Goal: Check status: Check status

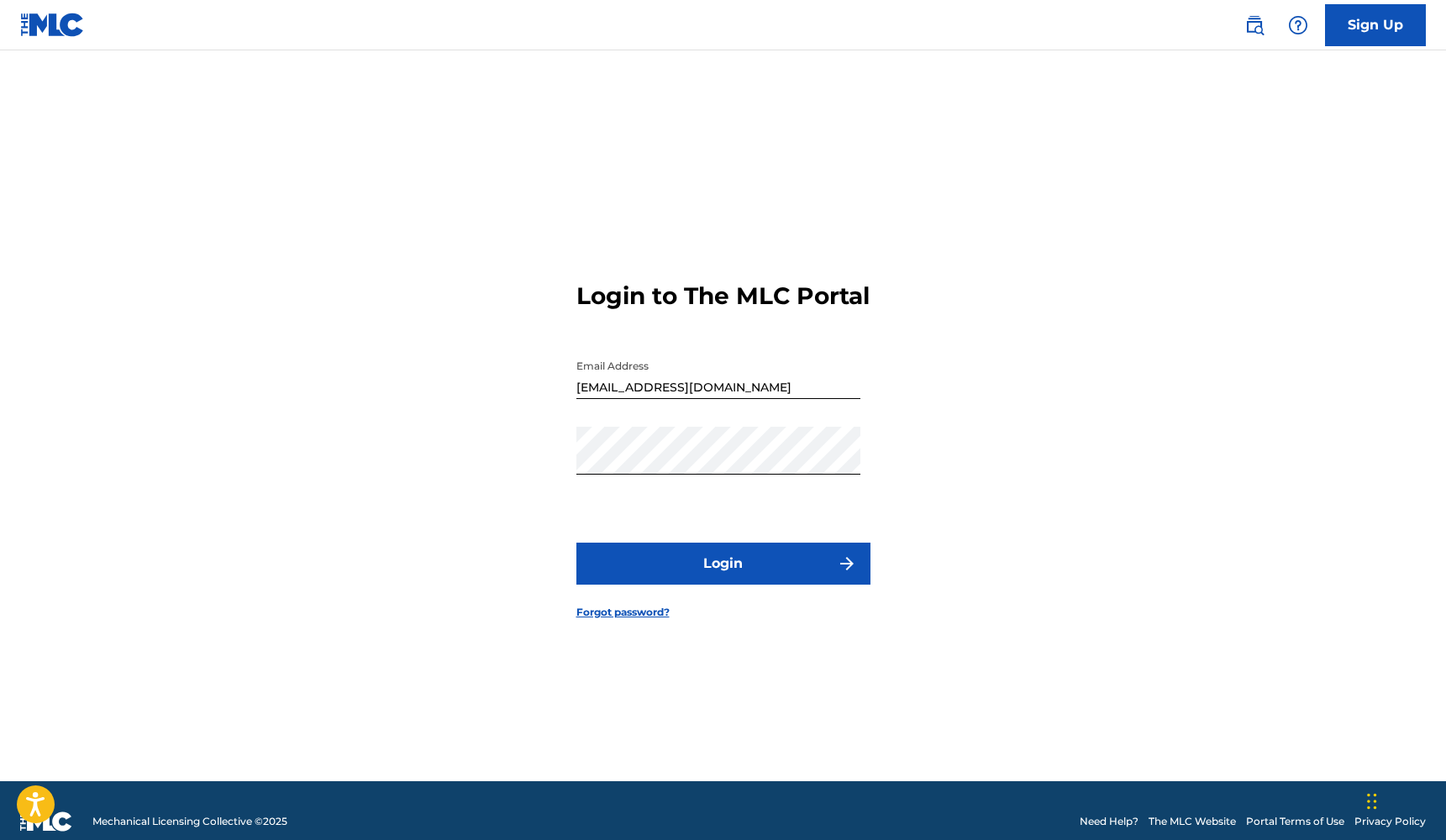
click at [710, 573] on button "Login" at bounding box center [723, 563] width 294 height 42
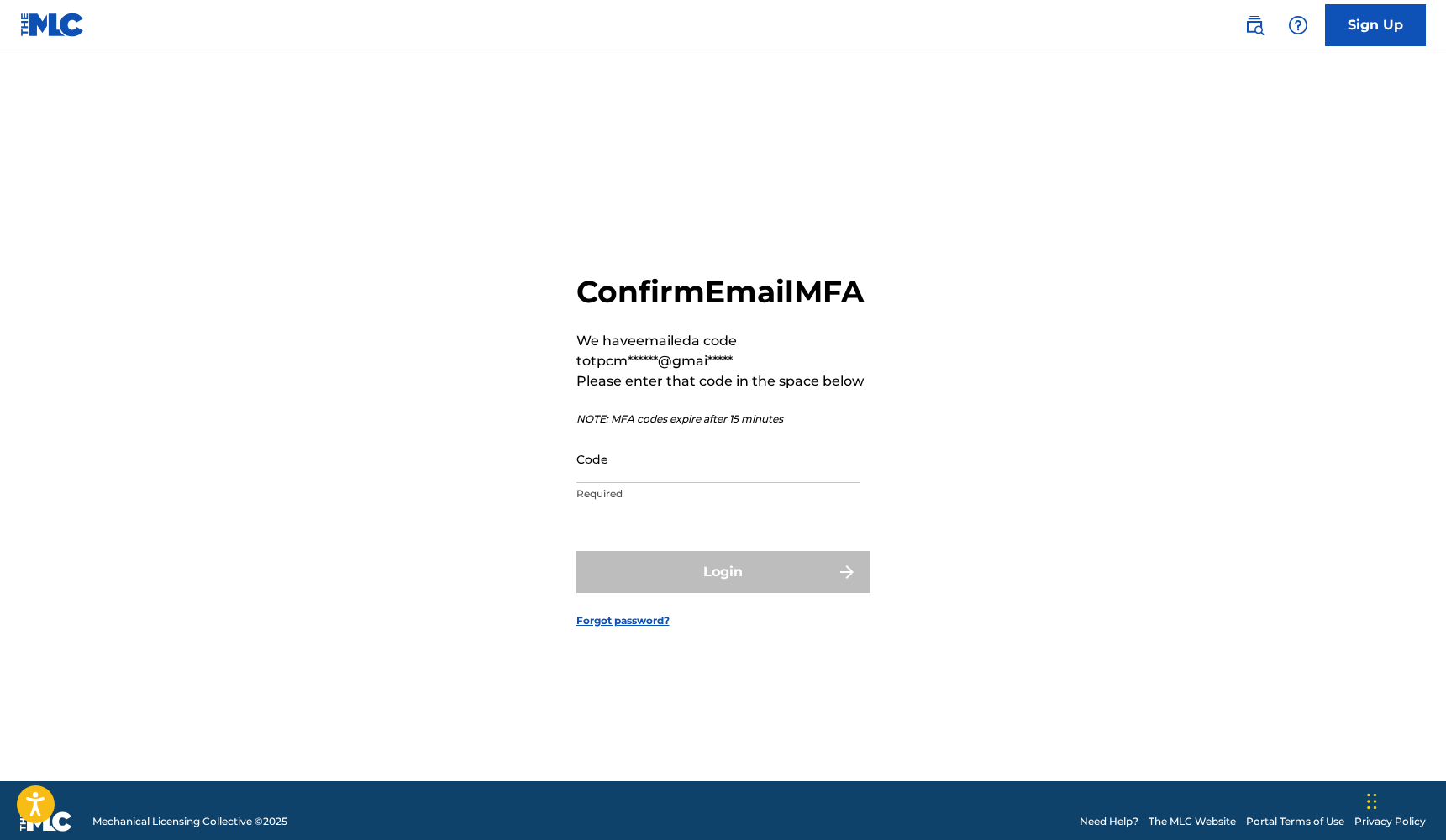
click at [668, 483] on input "Code" at bounding box center [718, 459] width 284 height 48
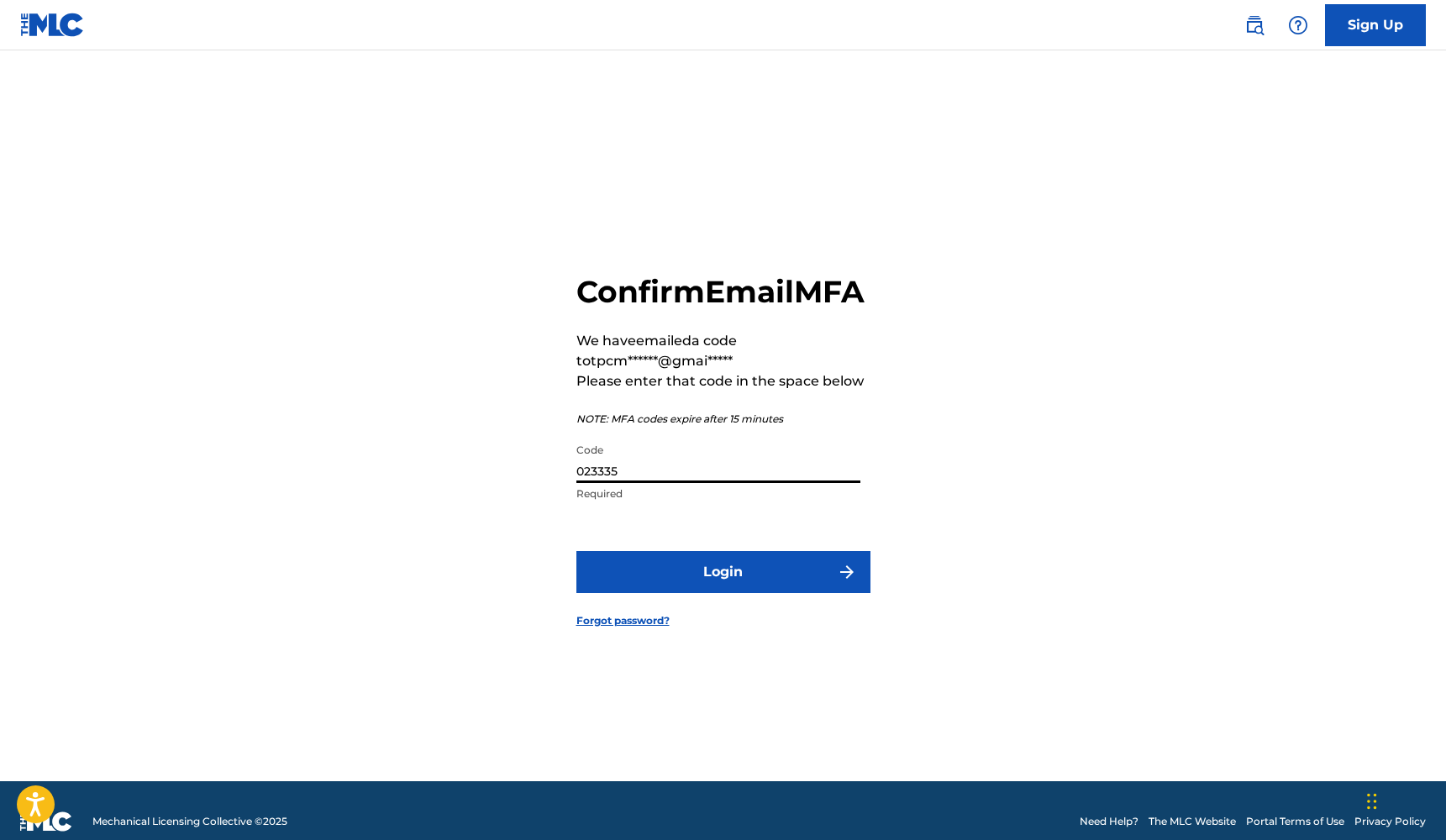
type input "023335"
click at [704, 611] on form "Confirm Email MFA We have emailed a code to tpcm******@gmai***** Please enter t…" at bounding box center [723, 436] width 294 height 689
click at [723, 593] on button "Login" at bounding box center [723, 572] width 294 height 42
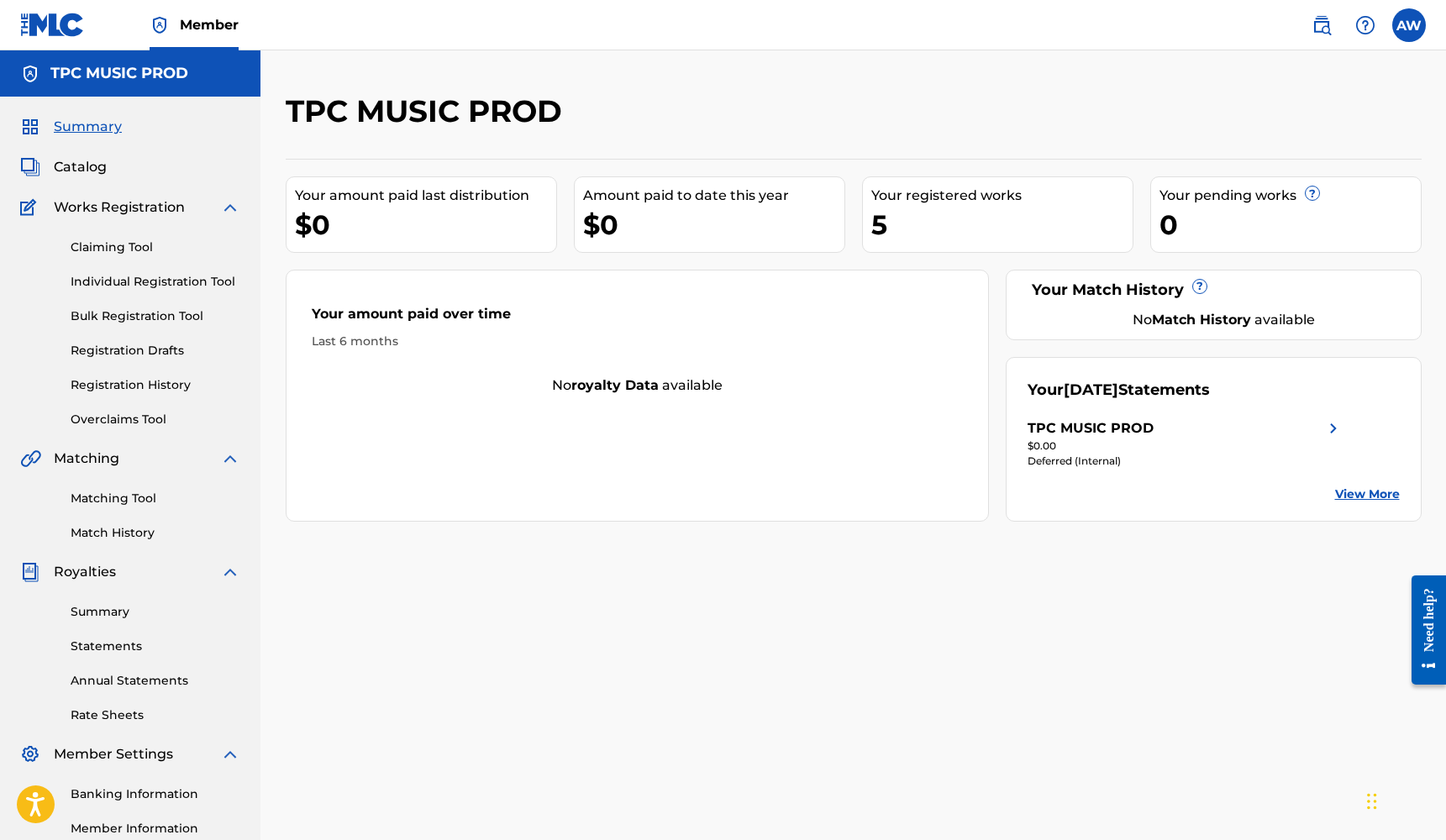
click at [150, 381] on link "Registration History" at bounding box center [155, 385] width 170 height 18
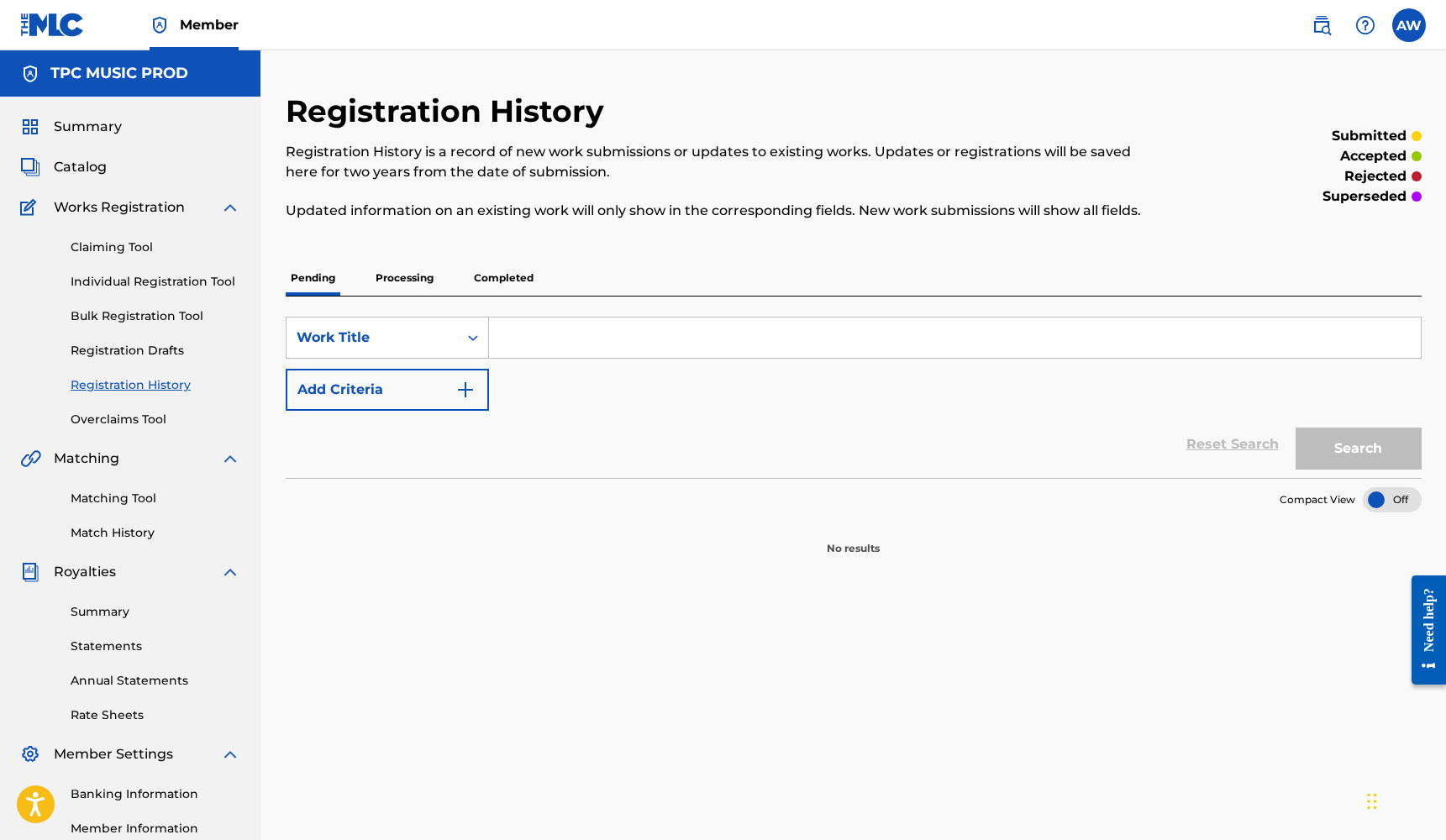
click at [414, 287] on p "Processing" at bounding box center [405, 277] width 68 height 35
click at [518, 278] on p "Completed" at bounding box center [503, 277] width 69 height 35
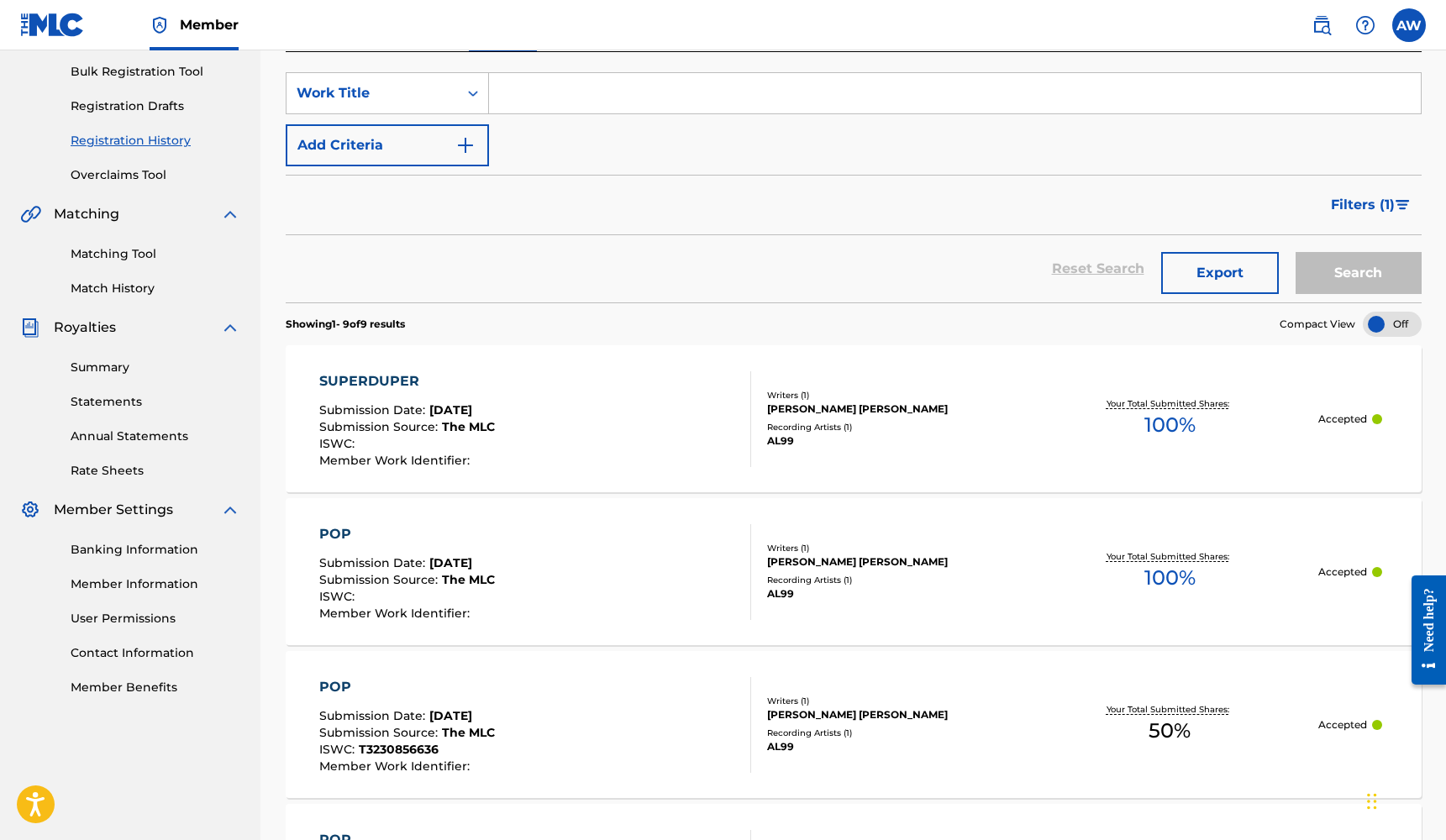
scroll to position [241, 0]
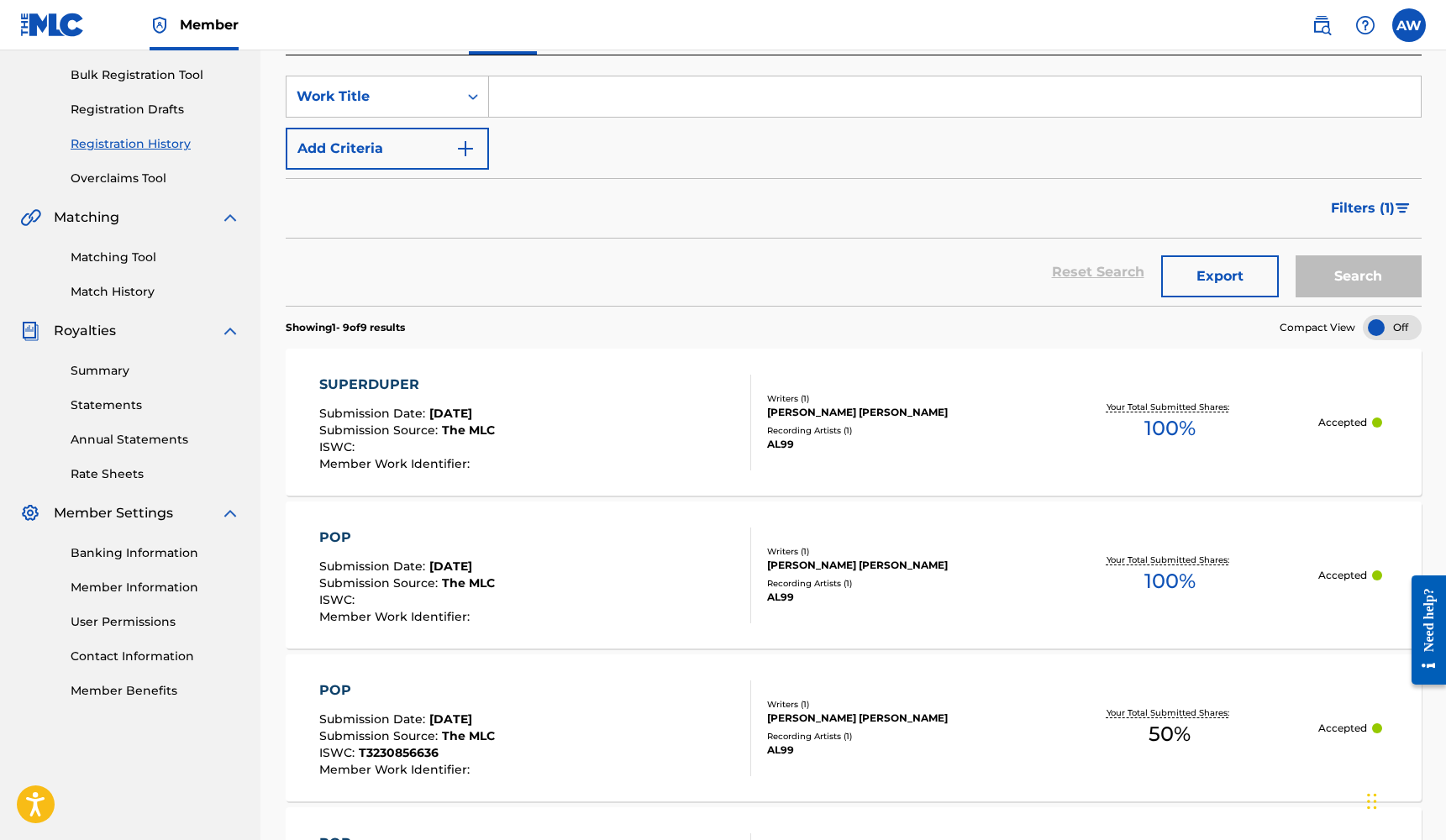
click at [657, 445] on div "SUPERDUPER Submission Date : [DATE] Submission Source : The MLC ISWC : Member W…" at bounding box center [535, 422] width 432 height 96
